Goal: Book appointment/travel/reservation

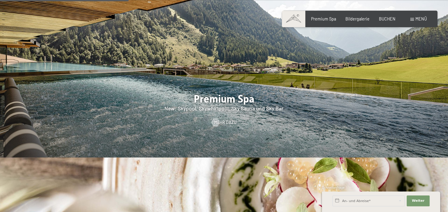
scroll to position [729, 0]
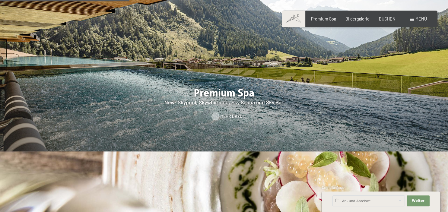
click at [228, 114] on span "Mehr dazu" at bounding box center [231, 117] width 22 height 6
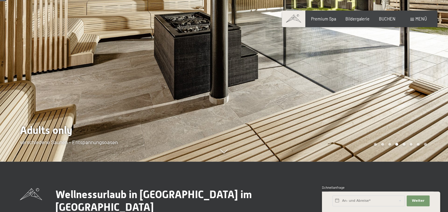
scroll to position [50, 0]
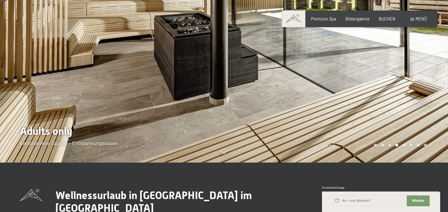
click at [414, 20] on span at bounding box center [413, 19] width 4 height 3
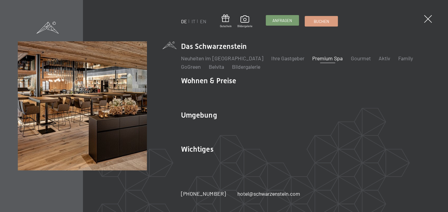
click at [287, 22] on span "Anfragen" at bounding box center [283, 20] width 20 height 5
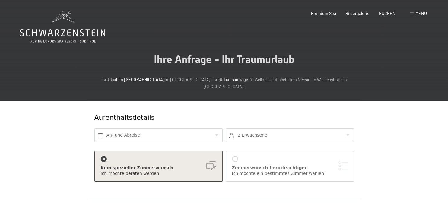
click at [191, 126] on span "Einwilligung Marketing*" at bounding box center [191, 123] width 50 height 6
click at [163, 126] on input "Einwilligung Marketing*" at bounding box center [160, 123] width 6 height 6
checkbox input "false"
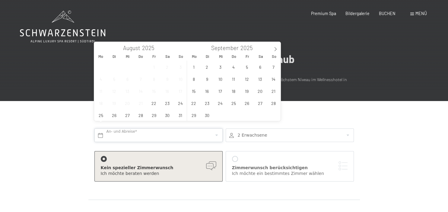
click at [215, 129] on input "text" at bounding box center [159, 136] width 128 height 14
click at [276, 50] on icon at bounding box center [276, 49] width 4 height 4
click at [203, 93] on span "14" at bounding box center [207, 91] width 12 height 12
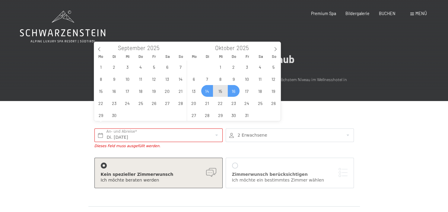
click at [234, 95] on span "16" at bounding box center [234, 91] width 12 height 12
type input "Di. 14.10.2025 - Do. 16.10.2025"
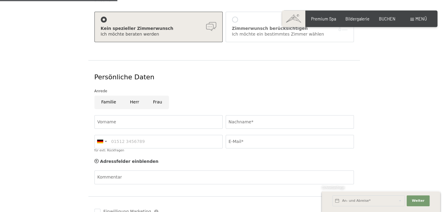
scroll to position [149, 0]
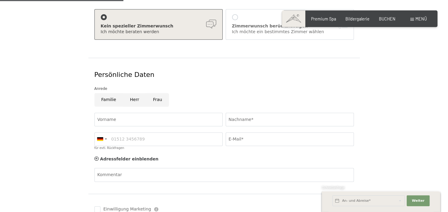
click at [159, 95] on input "Frau" at bounding box center [157, 100] width 23 height 14
radio input "true"
click at [148, 113] on input "Vorname" at bounding box center [159, 120] width 128 height 14
type input "Manuela"
type input "Comploi"
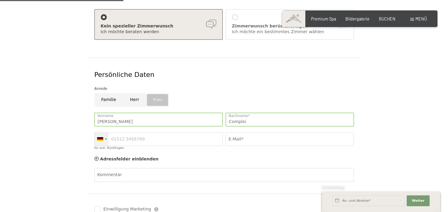
click at [101, 137] on div at bounding box center [100, 139] width 6 height 4
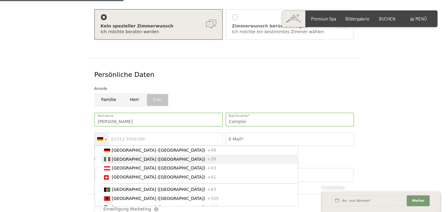
click at [121, 157] on span "[GEOGRAPHIC_DATA] ([GEOGRAPHIC_DATA])" at bounding box center [159, 159] width 94 height 5
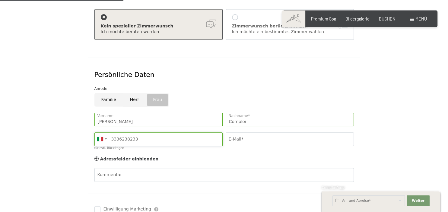
type input "3336238233"
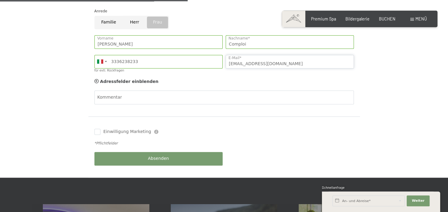
scroll to position [227, 0]
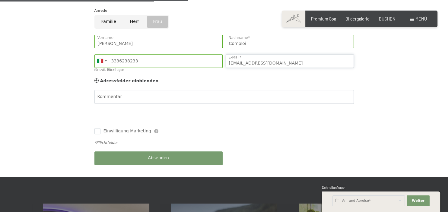
type input "comploimanuela@yahoo.it"
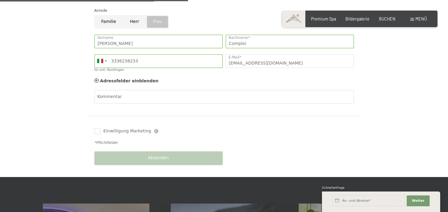
click at [171, 149] on div "Absenden" at bounding box center [158, 159] width 131 height 20
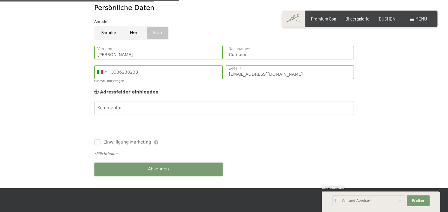
scroll to position [215, 0]
click at [173, 163] on button "Absenden" at bounding box center [159, 170] width 128 height 14
